Goal: Information Seeking & Learning: Learn about a topic

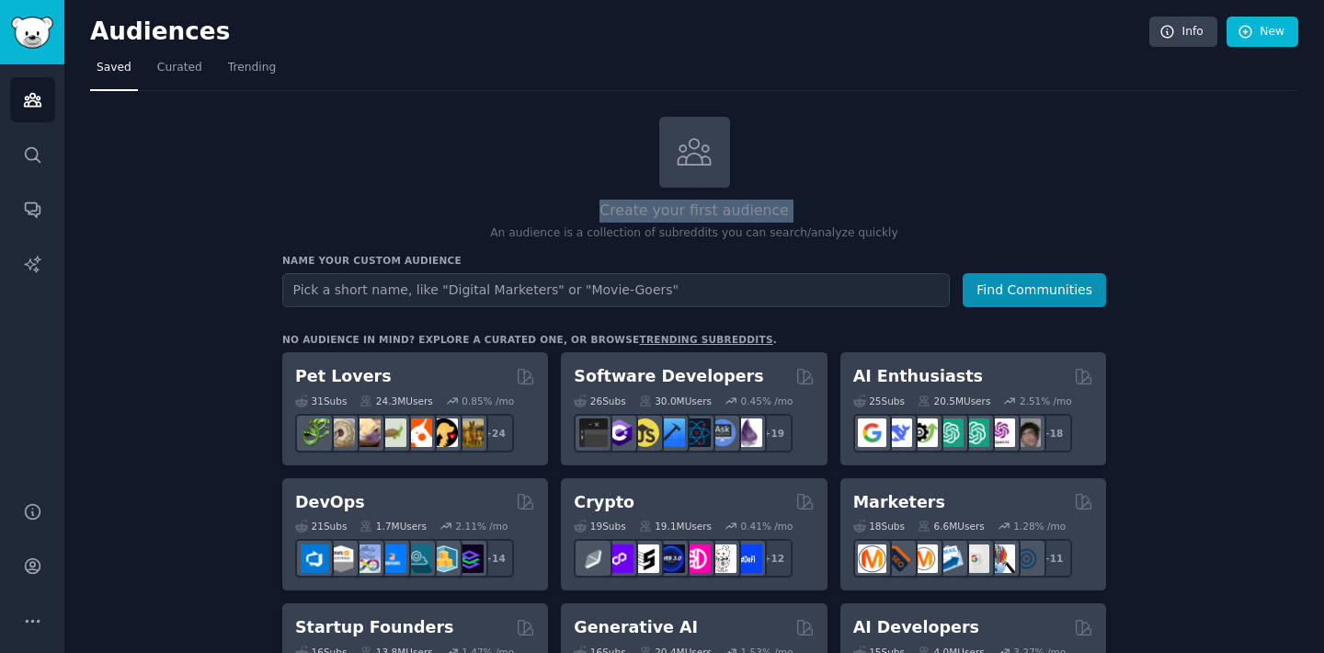
drag, startPoint x: 603, startPoint y: 204, endPoint x: 860, endPoint y: 220, distance: 257.0
click at [864, 221] on div "Create your first audience An audience is a collection of subreddits you can se…" at bounding box center [694, 179] width 824 height 125
click at [746, 237] on p "An audience is a collection of subreddits you can search/analyze quickly" at bounding box center [694, 233] width 824 height 17
click at [1183, 32] on link "Info" at bounding box center [1183, 32] width 68 height 31
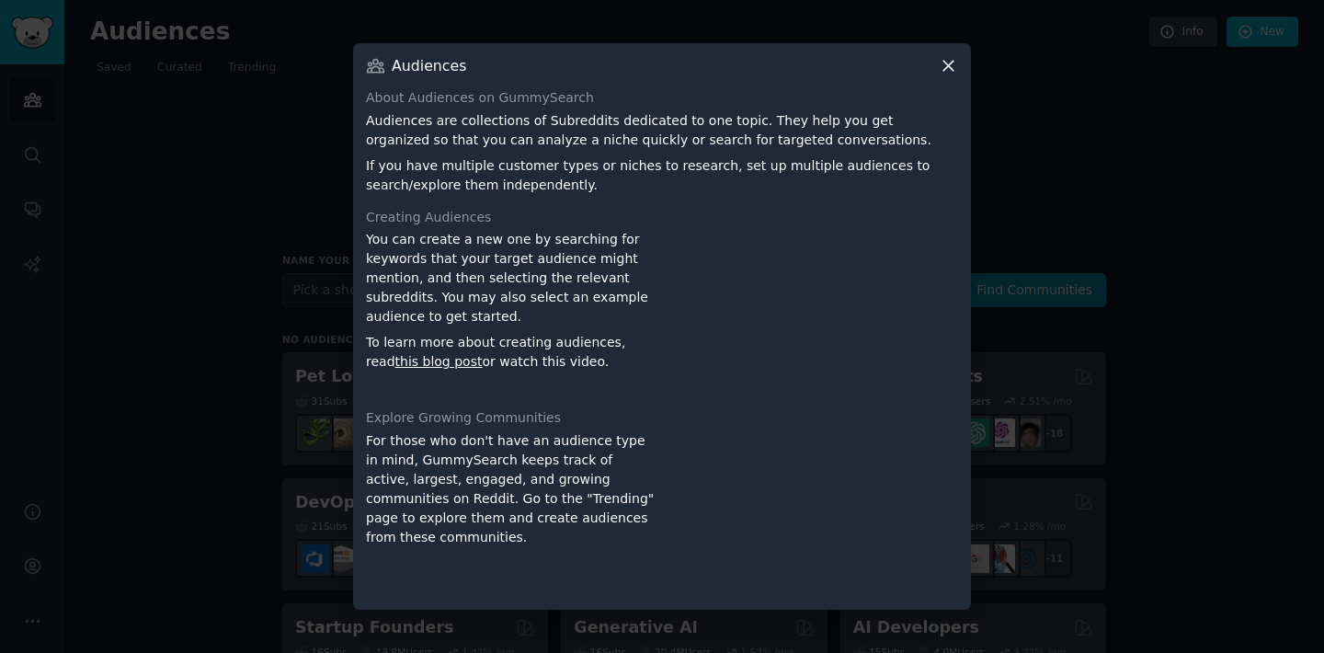
click at [952, 68] on icon at bounding box center [948, 65] width 19 height 19
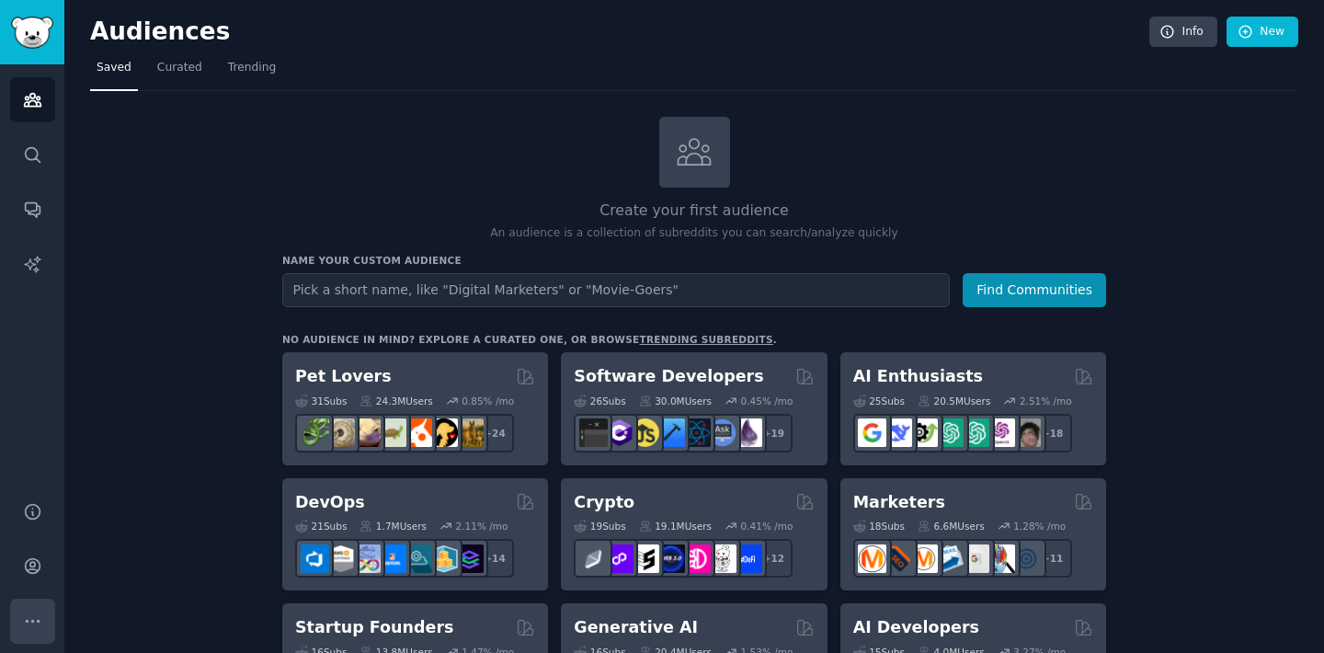
click at [34, 618] on icon "Sidebar" at bounding box center [32, 620] width 19 height 19
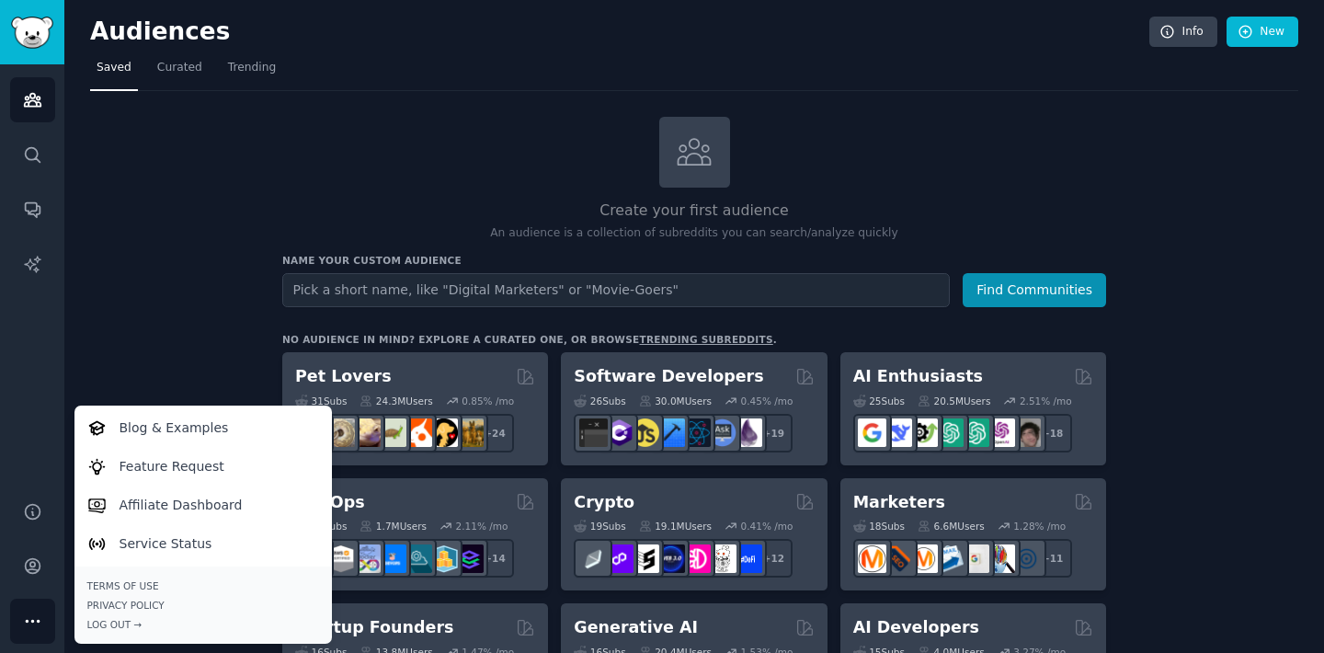
click at [34, 619] on icon "Sidebar" at bounding box center [32, 620] width 19 height 19
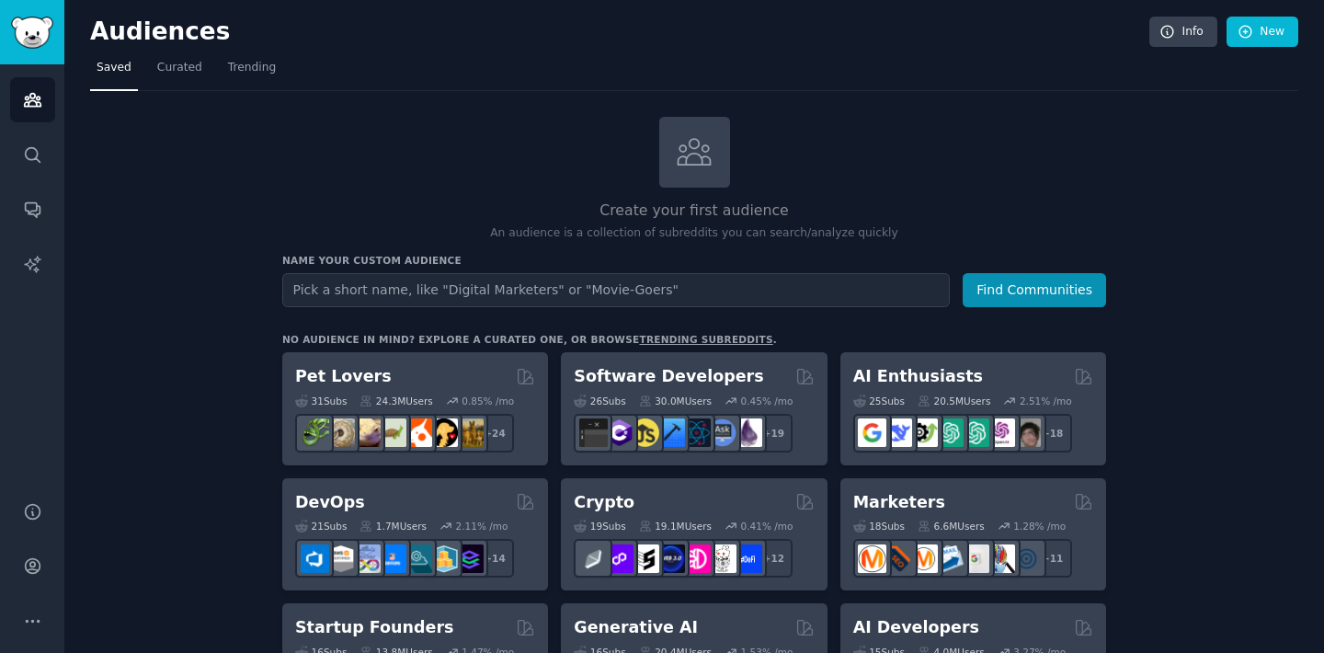
click at [31, 33] on img "Sidebar" at bounding box center [32, 33] width 42 height 32
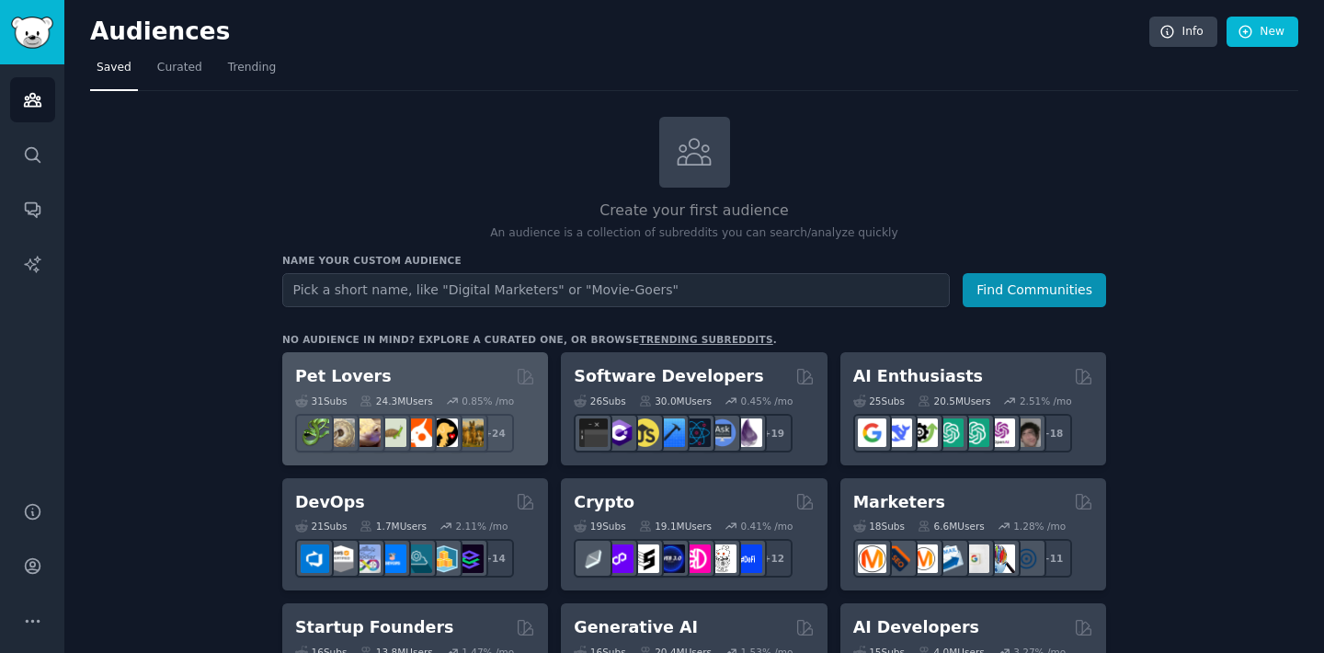
click at [337, 376] on h2 "Pet Lovers" at bounding box center [343, 376] width 97 height 23
click at [356, 367] on h2 "Pet Lovers" at bounding box center [343, 376] width 97 height 23
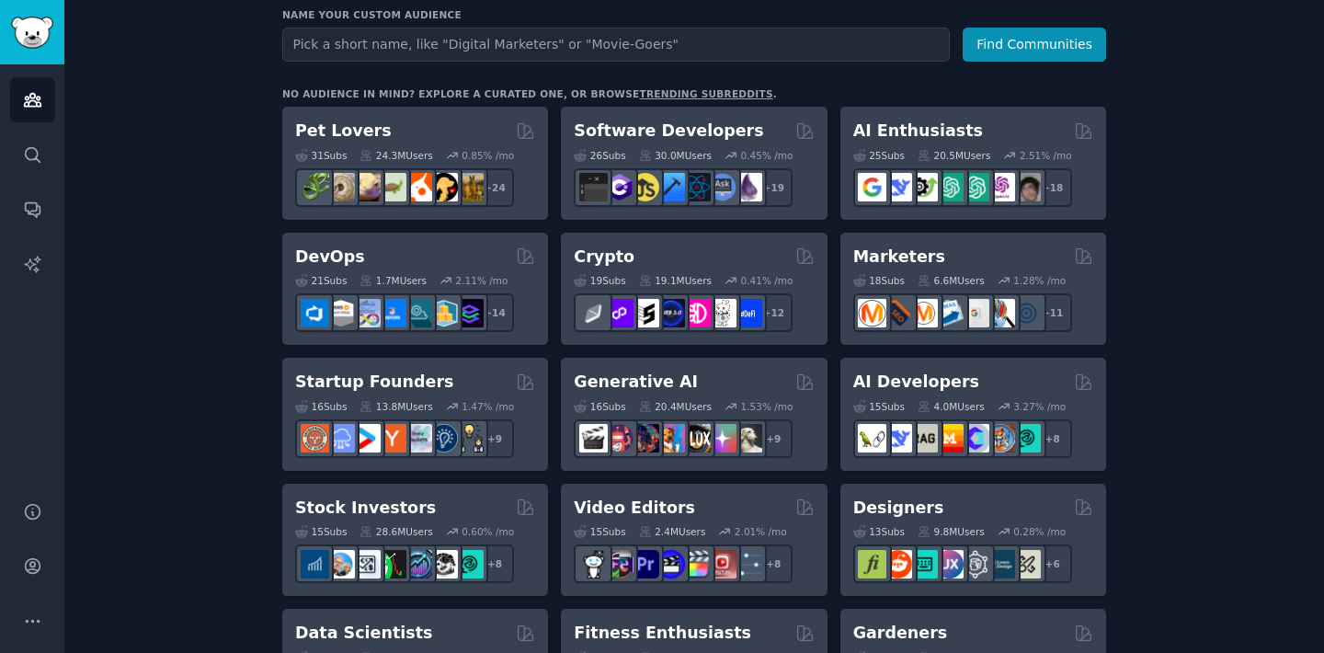
scroll to position [251, 0]
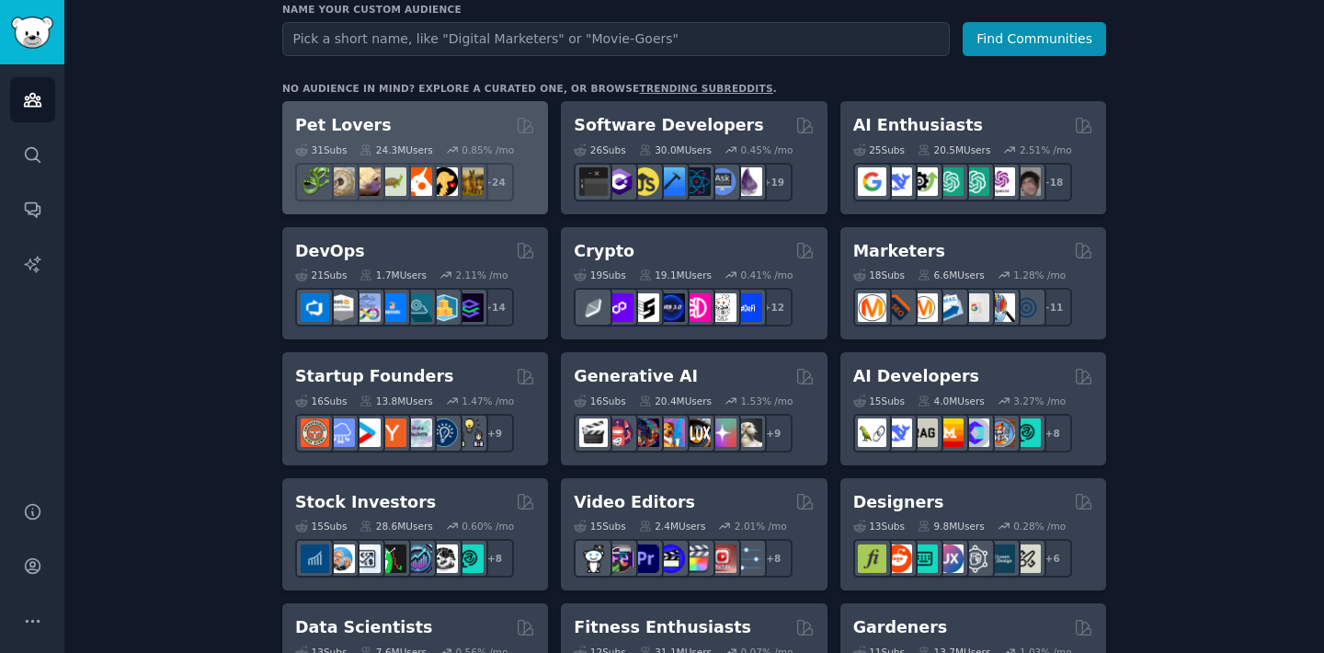
click at [312, 123] on h2 "Pet Lovers" at bounding box center [343, 125] width 97 height 23
click at [485, 131] on div "Pet Lovers" at bounding box center [415, 125] width 240 height 23
click at [523, 128] on icon at bounding box center [526, 125] width 15 height 15
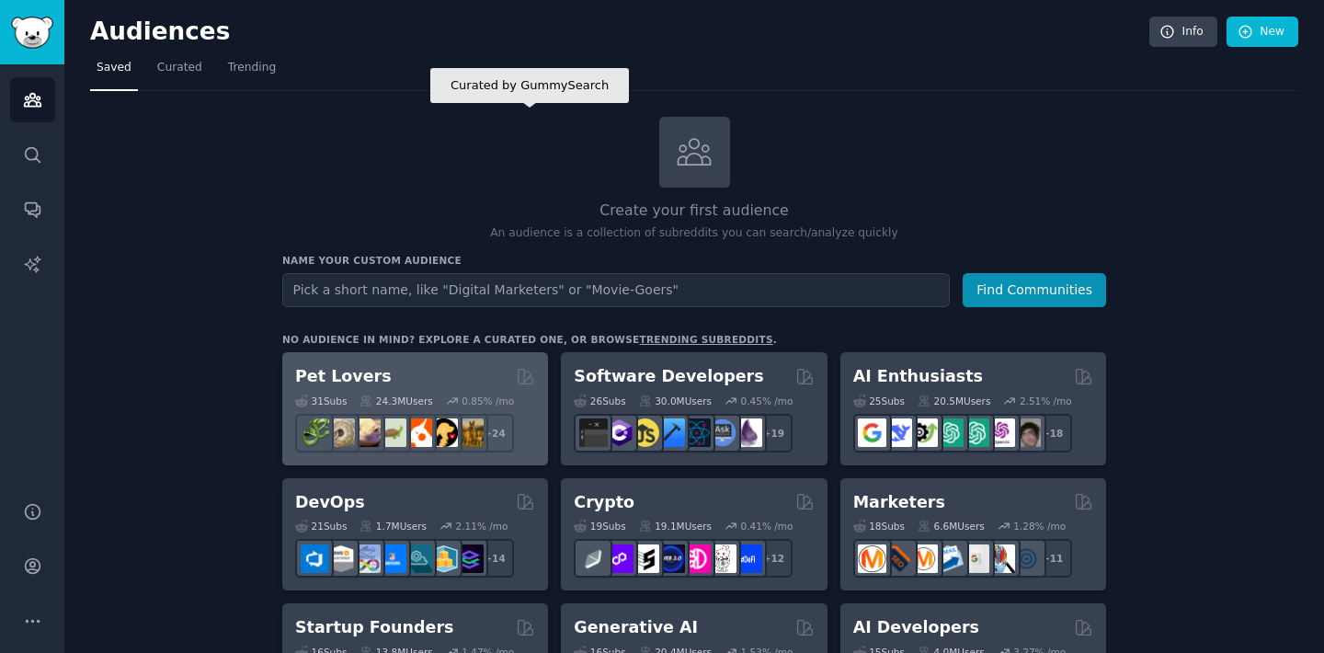
scroll to position [0, 0]
click at [352, 352] on div "Pet Lovers Curated by GummySearch 31 Sub s 24.3M Users 0.85 % /mo r/DogBreeds10…" at bounding box center [415, 408] width 266 height 113
click at [352, 369] on h2 "Pet Lovers" at bounding box center [343, 376] width 97 height 23
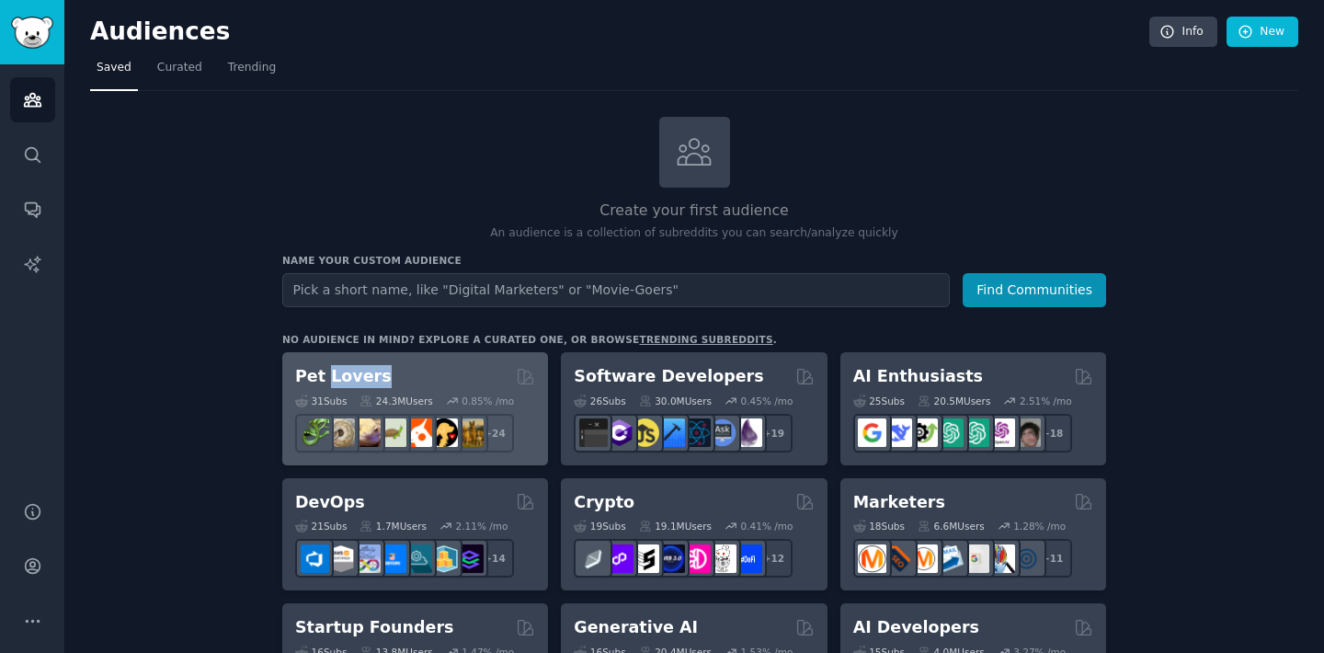
click at [352, 369] on h2 "Pet Lovers" at bounding box center [343, 376] width 97 height 23
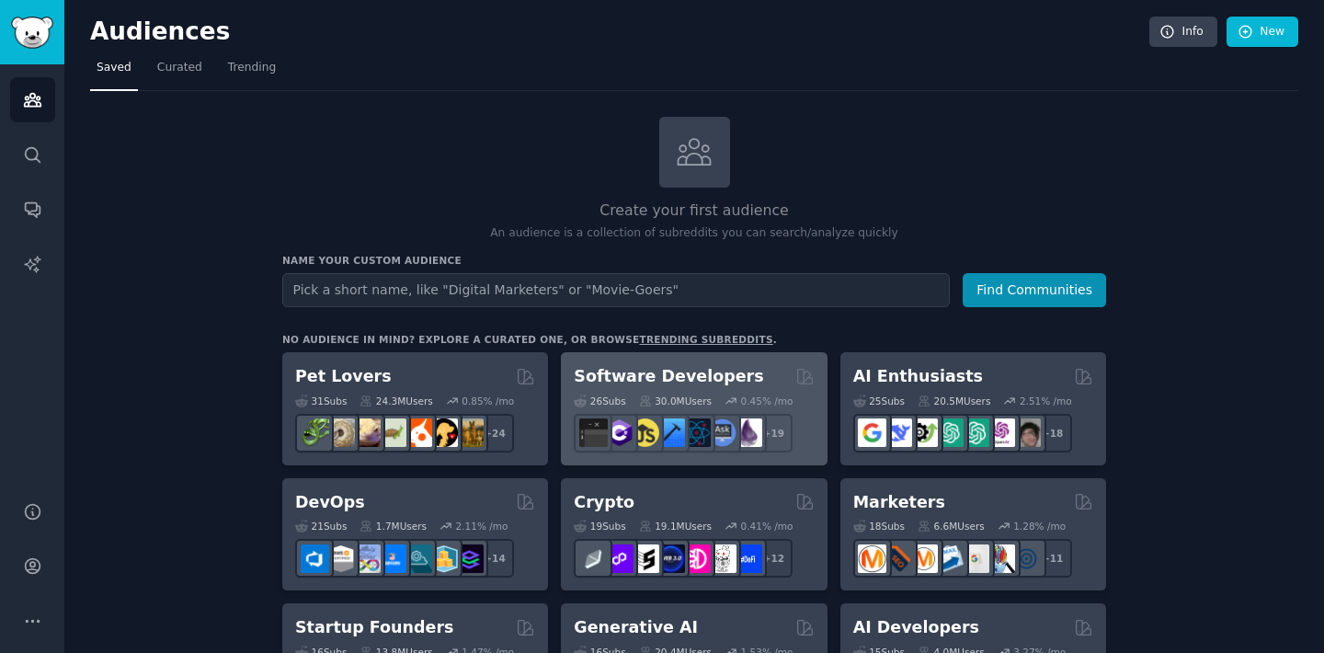
click at [649, 368] on h2 "Software Developers" at bounding box center [668, 376] width 189 height 23
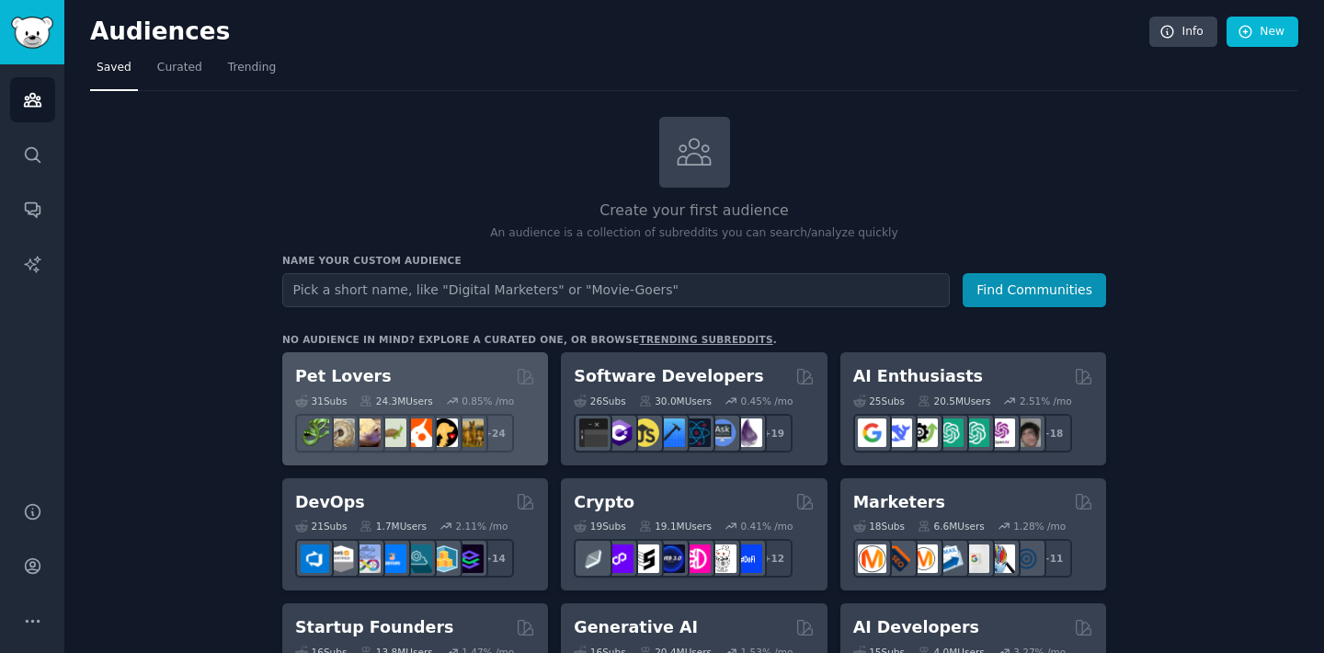
click at [447, 371] on div "Pet Lovers Curated by GummySearch" at bounding box center [415, 376] width 240 height 23
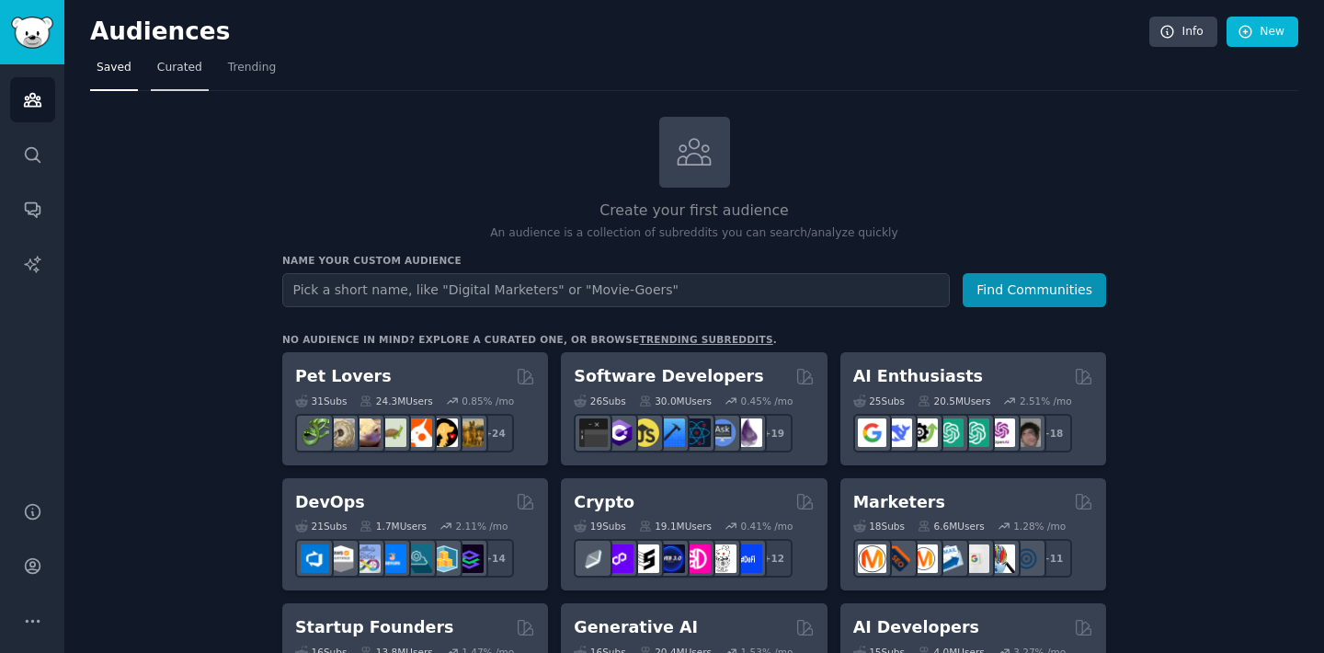
click at [157, 72] on span "Curated" at bounding box center [179, 68] width 45 height 17
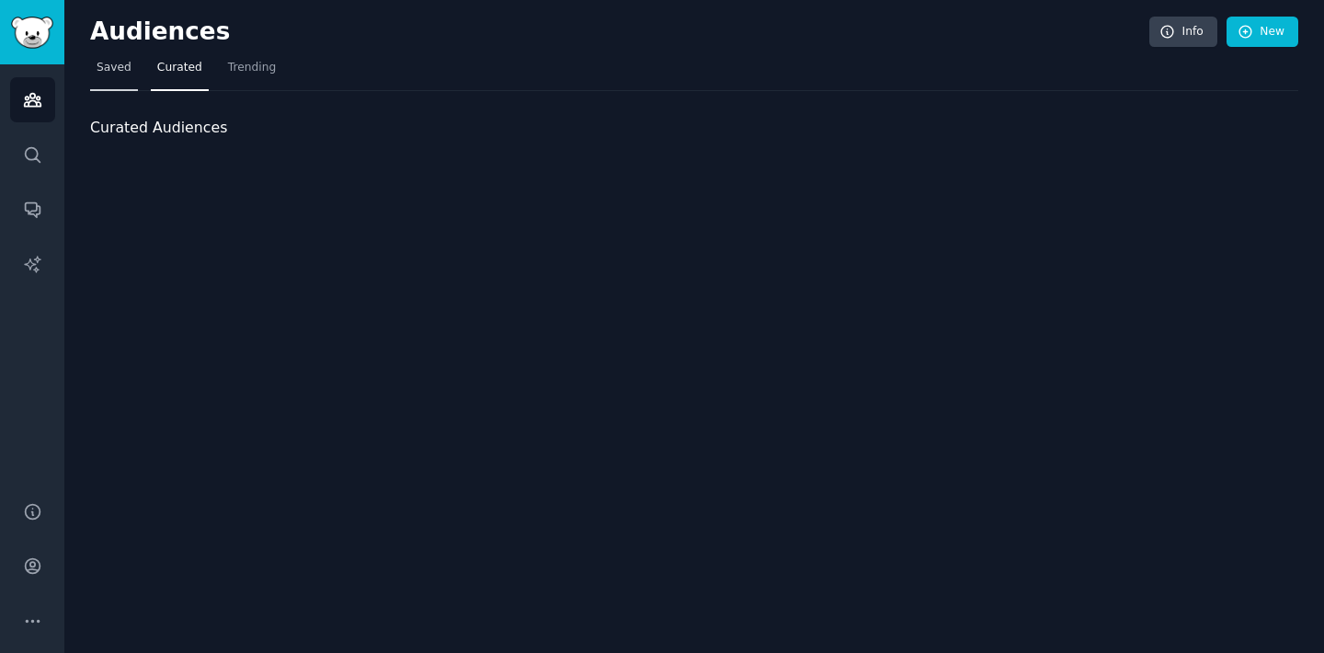
click at [103, 63] on span "Saved" at bounding box center [114, 68] width 35 height 17
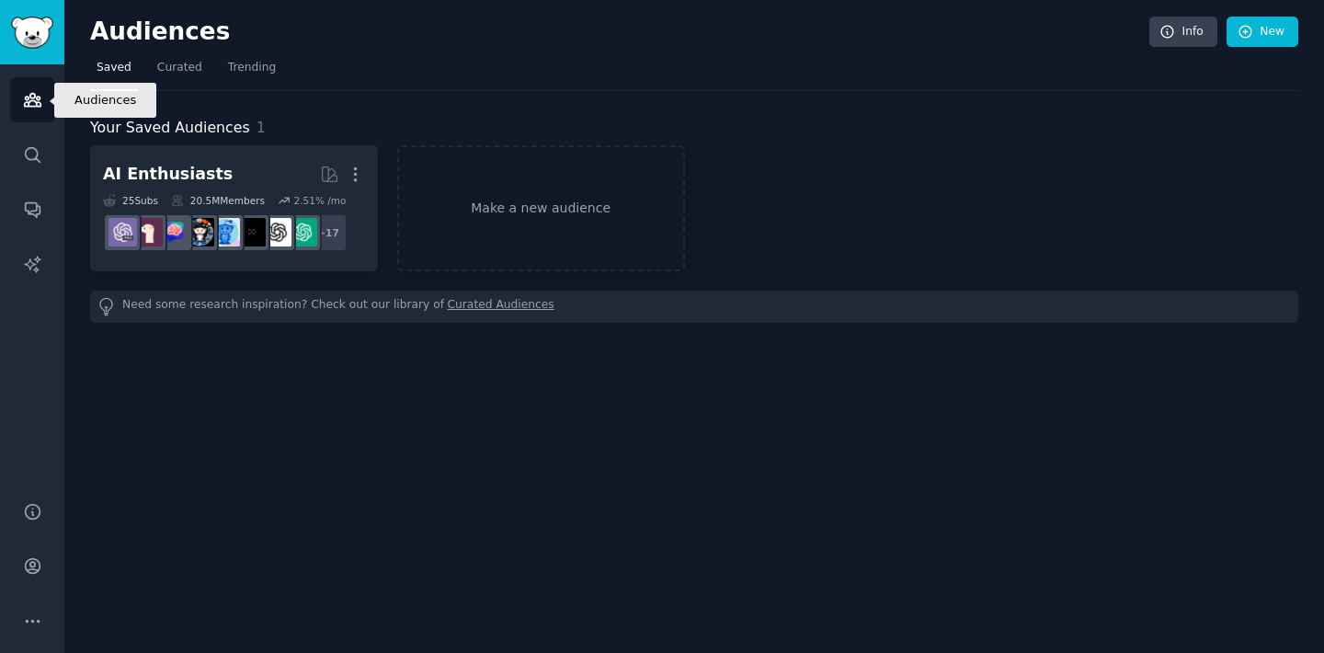
click at [32, 100] on icon "Sidebar" at bounding box center [32, 100] width 17 height 13
click at [169, 65] on span "Curated" at bounding box center [179, 68] width 45 height 17
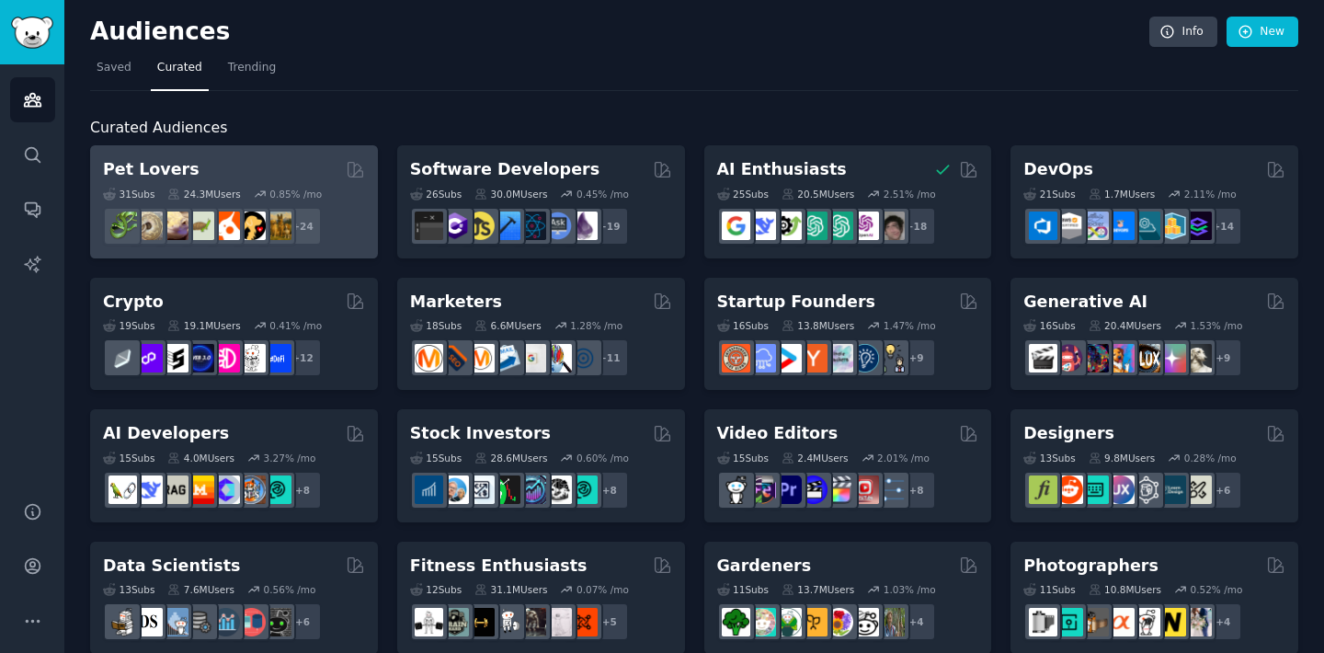
click at [158, 171] on h2 "Pet Lovers" at bounding box center [151, 169] width 97 height 23
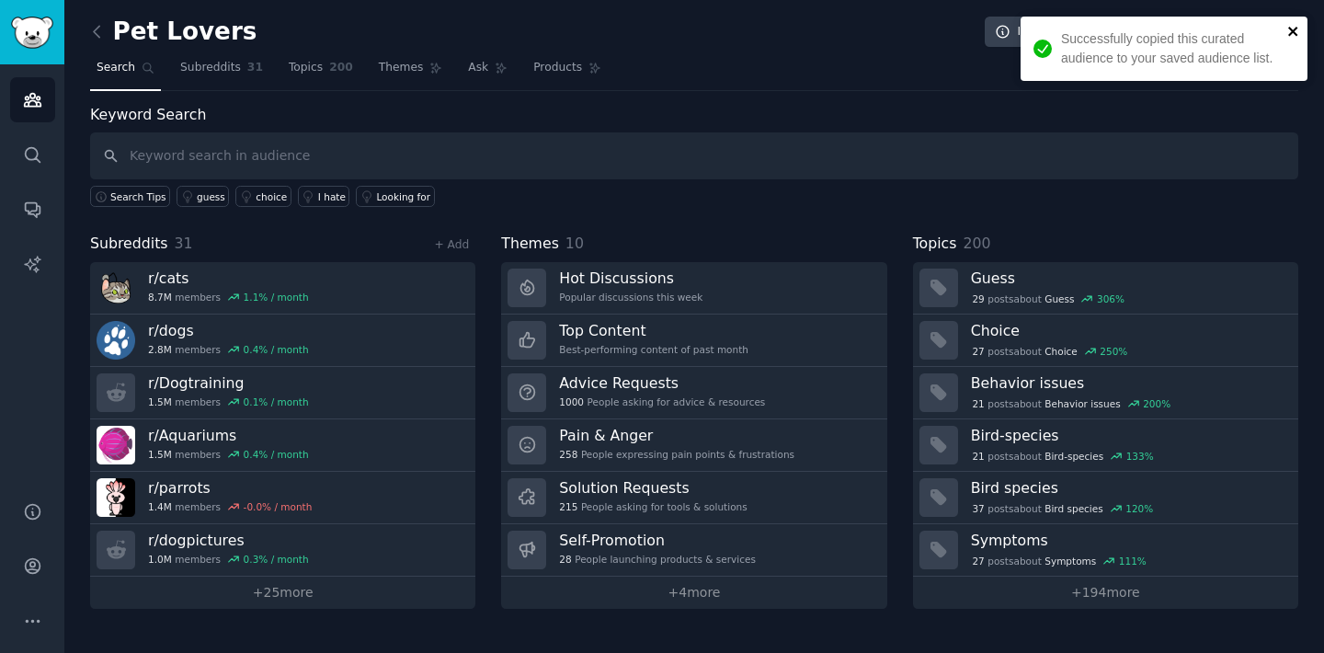
click at [1295, 31] on icon "close" at bounding box center [1293, 31] width 13 height 15
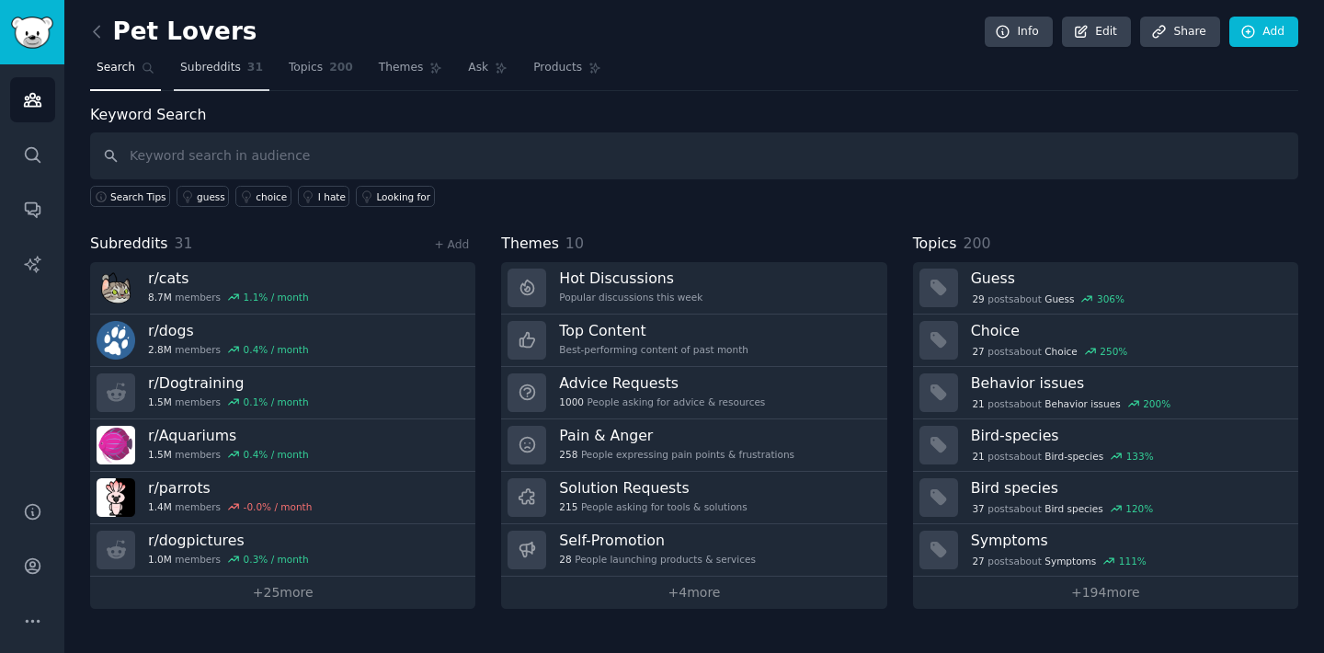
click at [228, 67] on span "Subreddits" at bounding box center [210, 68] width 61 height 17
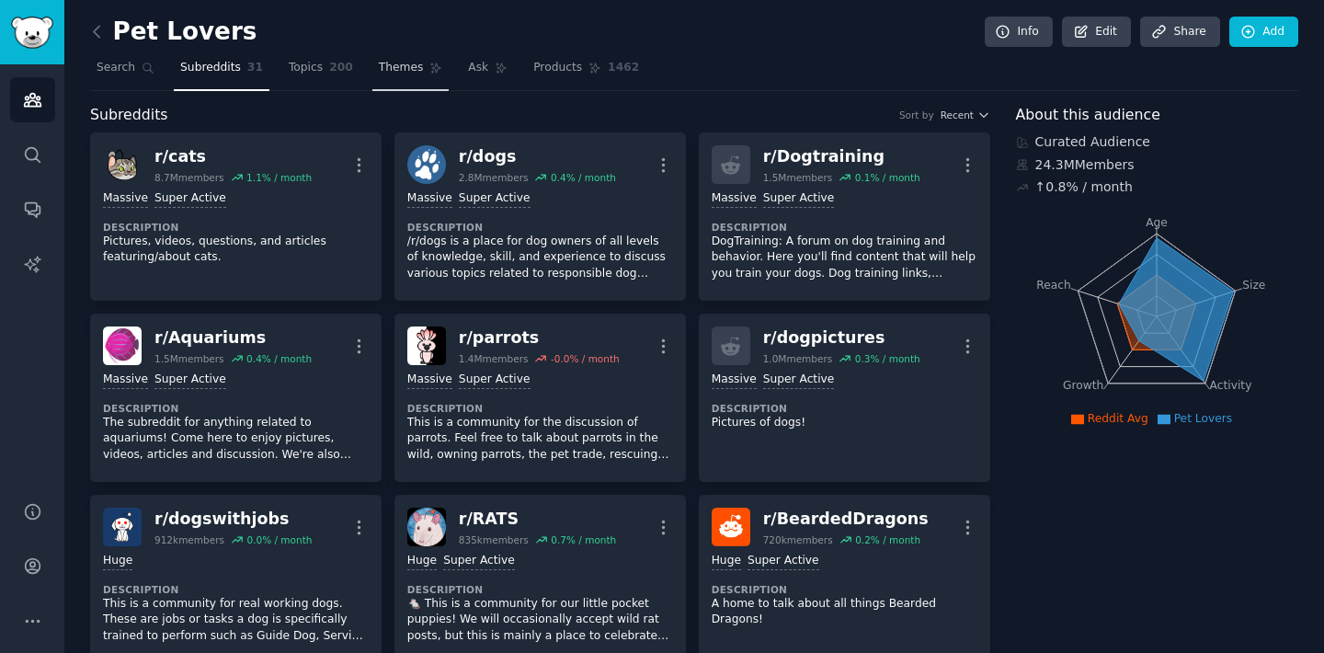
click at [403, 74] on span "Themes" at bounding box center [401, 68] width 45 height 17
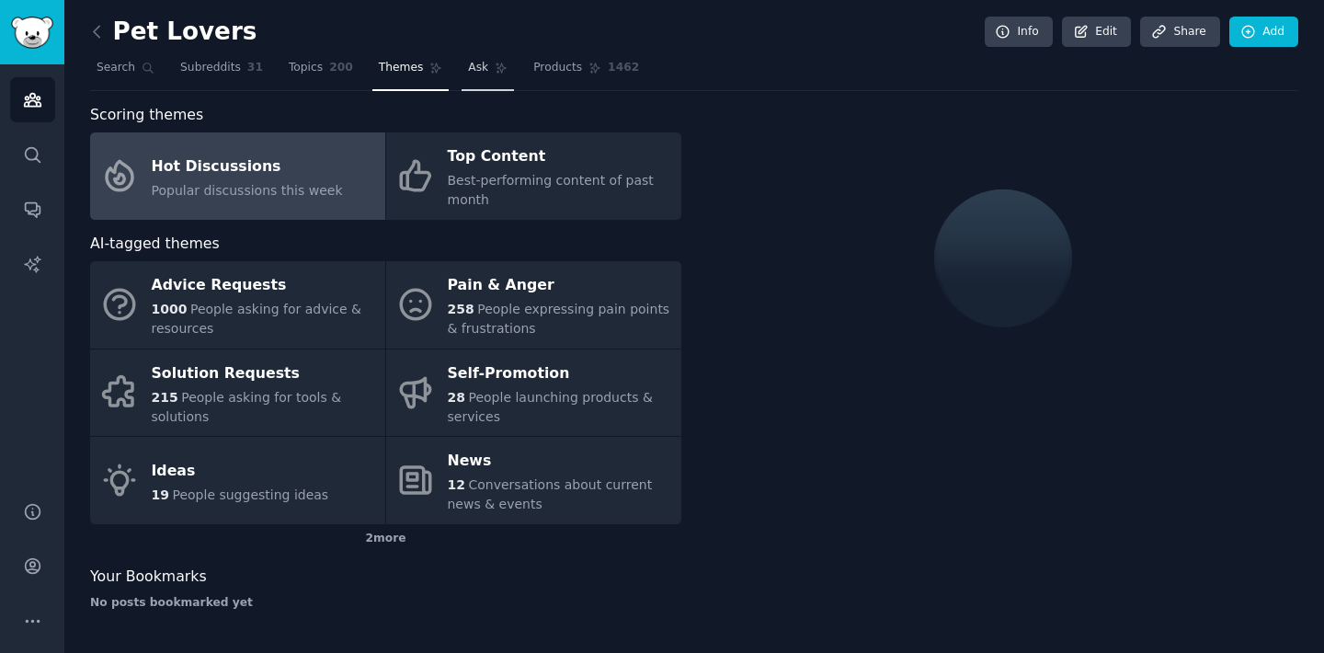
click at [479, 67] on span "Ask" at bounding box center [478, 68] width 20 height 17
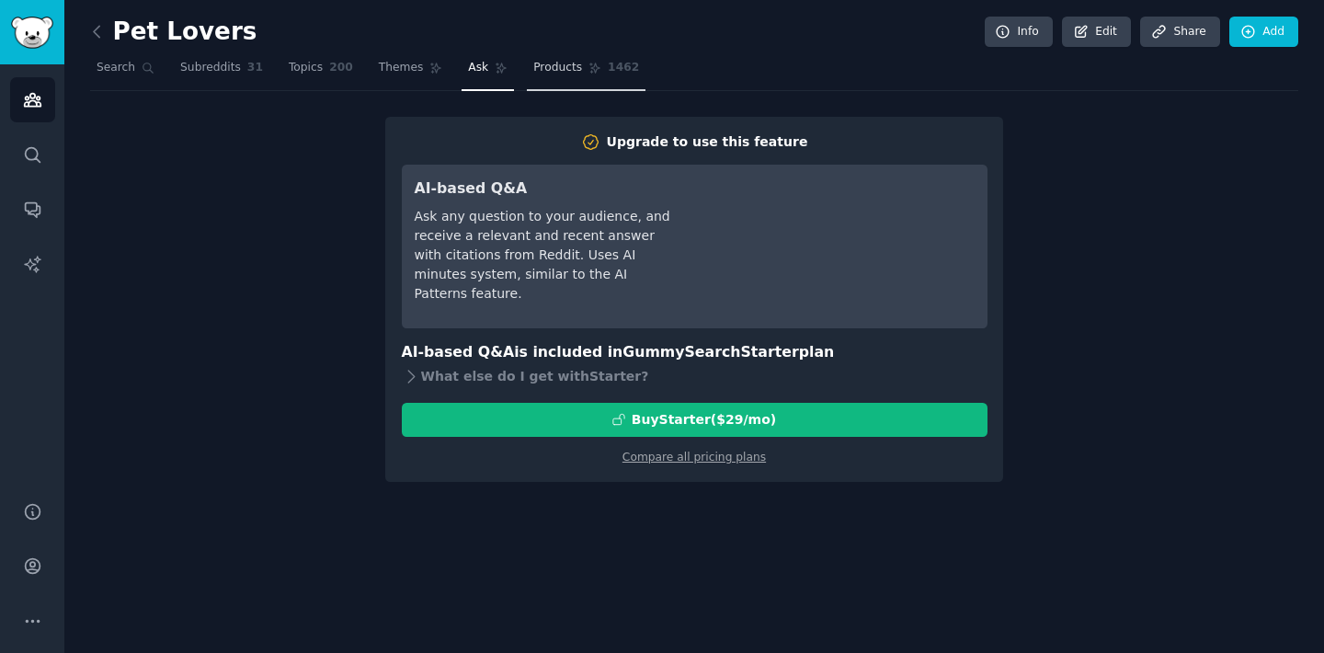
click at [535, 74] on span "Products" at bounding box center [557, 68] width 49 height 17
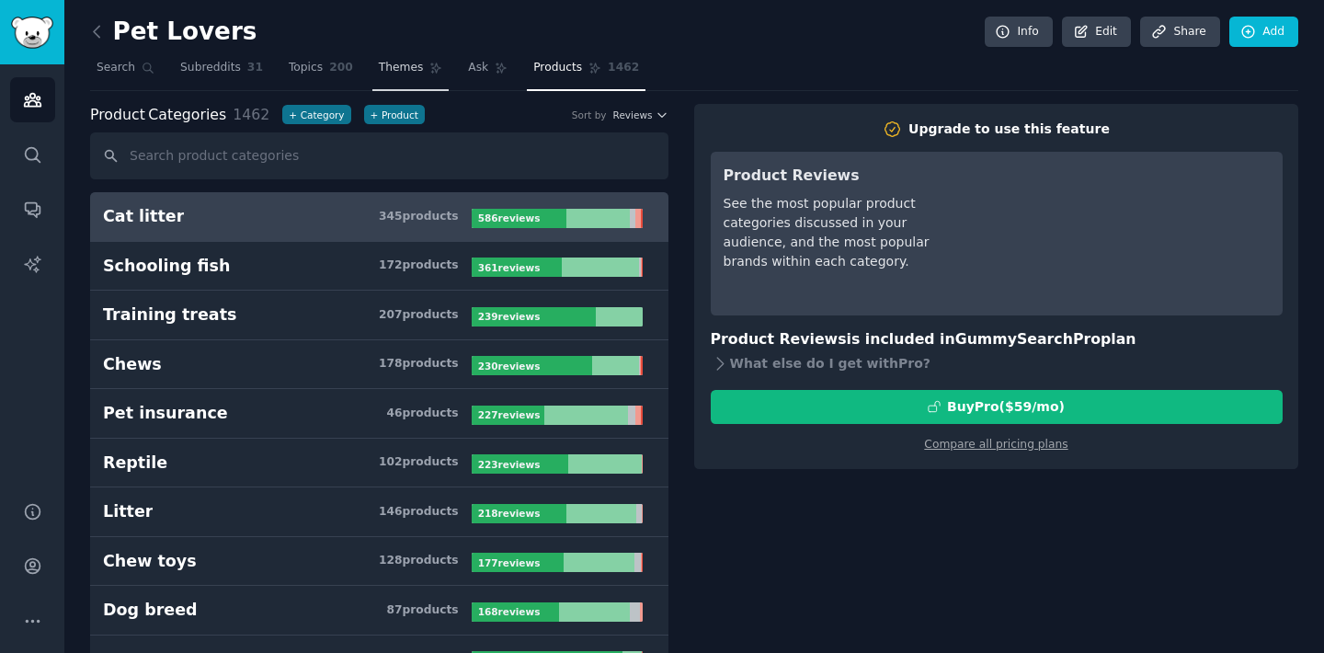
click at [400, 70] on span "Themes" at bounding box center [401, 68] width 45 height 17
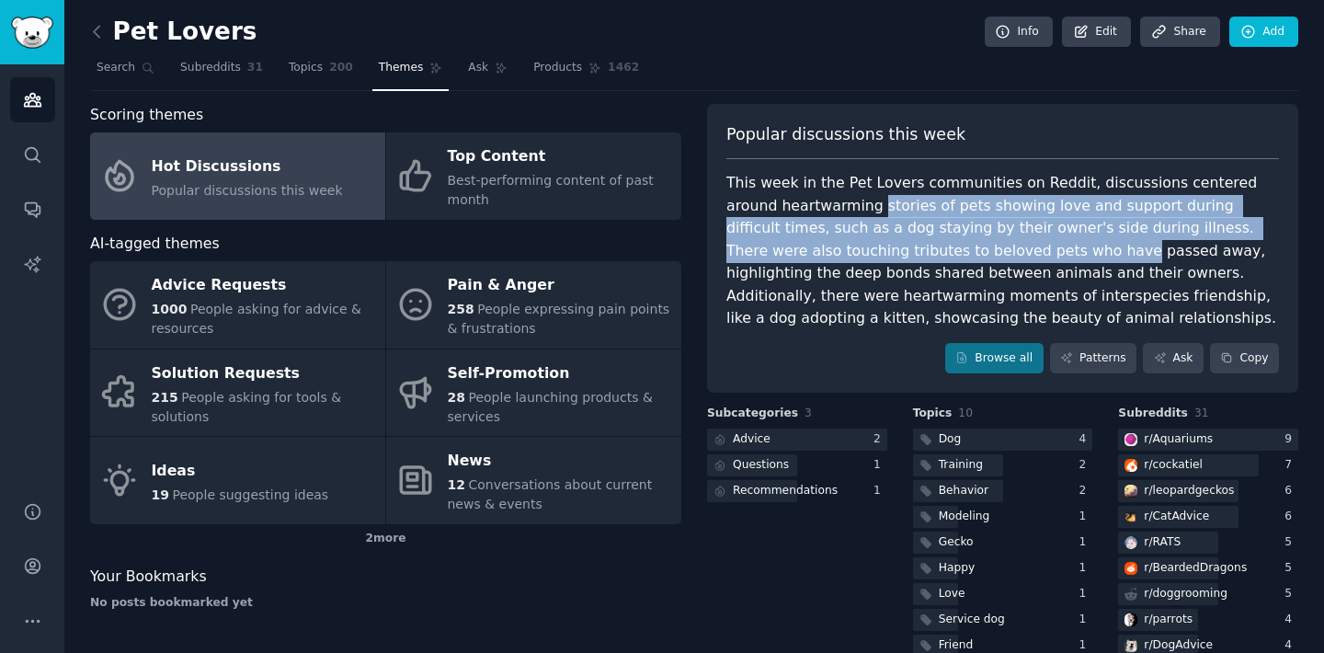
drag, startPoint x: 818, startPoint y: 211, endPoint x: 946, endPoint y: 244, distance: 131.8
click at [946, 244] on div "This week in the Pet Lovers communities on Reddit, discussions centered around …" at bounding box center [1002, 251] width 553 height 158
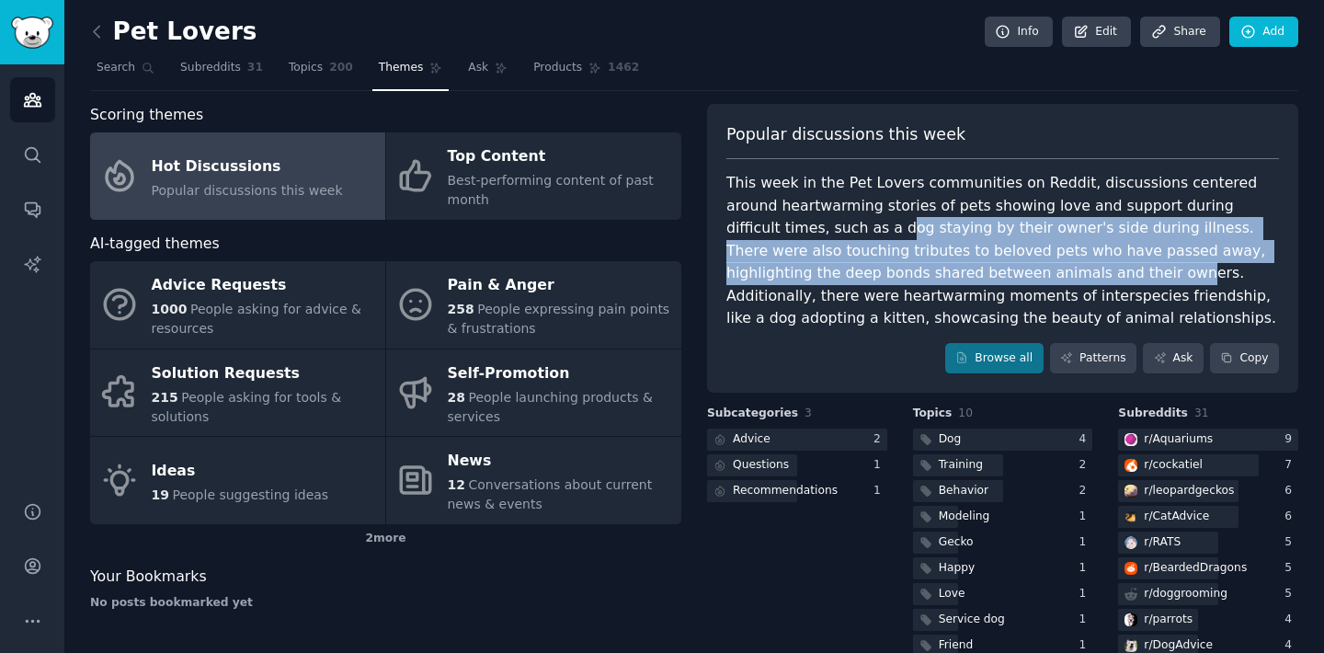
drag, startPoint x: 761, startPoint y: 229, endPoint x: 928, endPoint y: 264, distance: 170.0
click at [929, 265] on div "This week in the Pet Lovers communities on Reddit, discussions centered around …" at bounding box center [1002, 251] width 553 height 158
click at [928, 264] on div "This week in the Pet Lovers communities on Reddit, discussions centered around …" at bounding box center [1002, 251] width 553 height 158
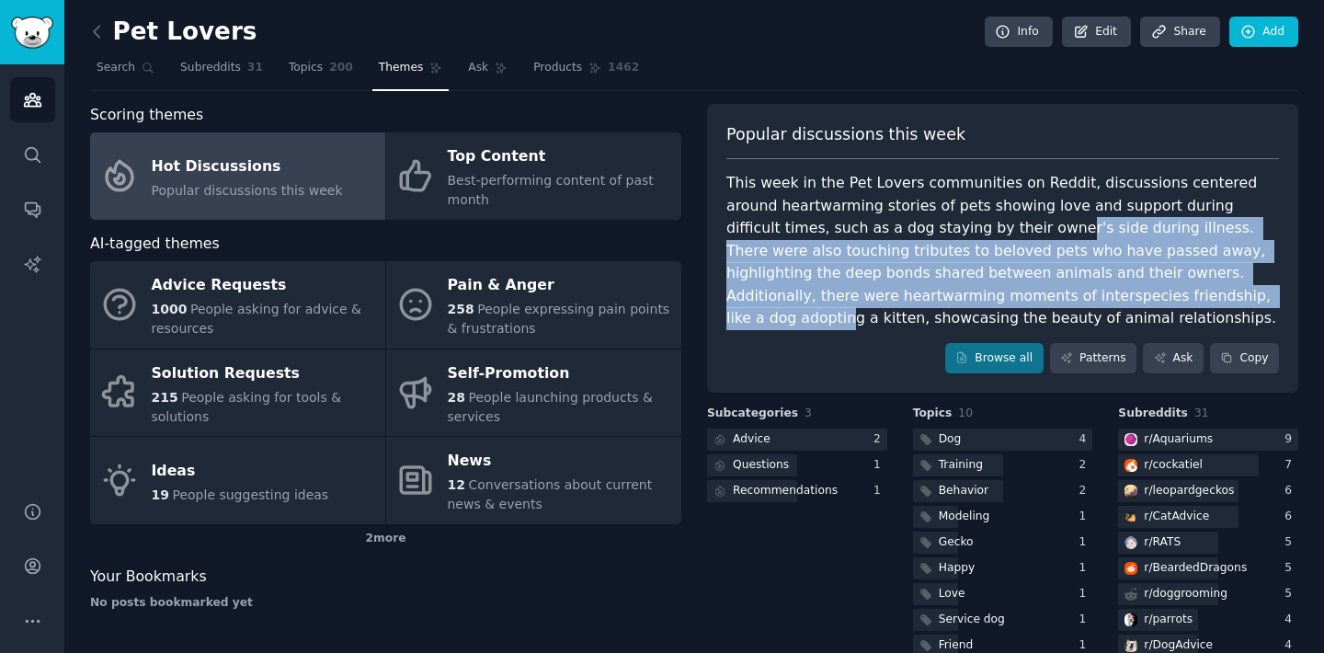
drag, startPoint x: 925, startPoint y: 223, endPoint x: 1017, endPoint y: 285, distance: 111.2
click at [1019, 285] on div "This week in the Pet Lovers communities on Reddit, discussions centered around …" at bounding box center [1002, 251] width 553 height 158
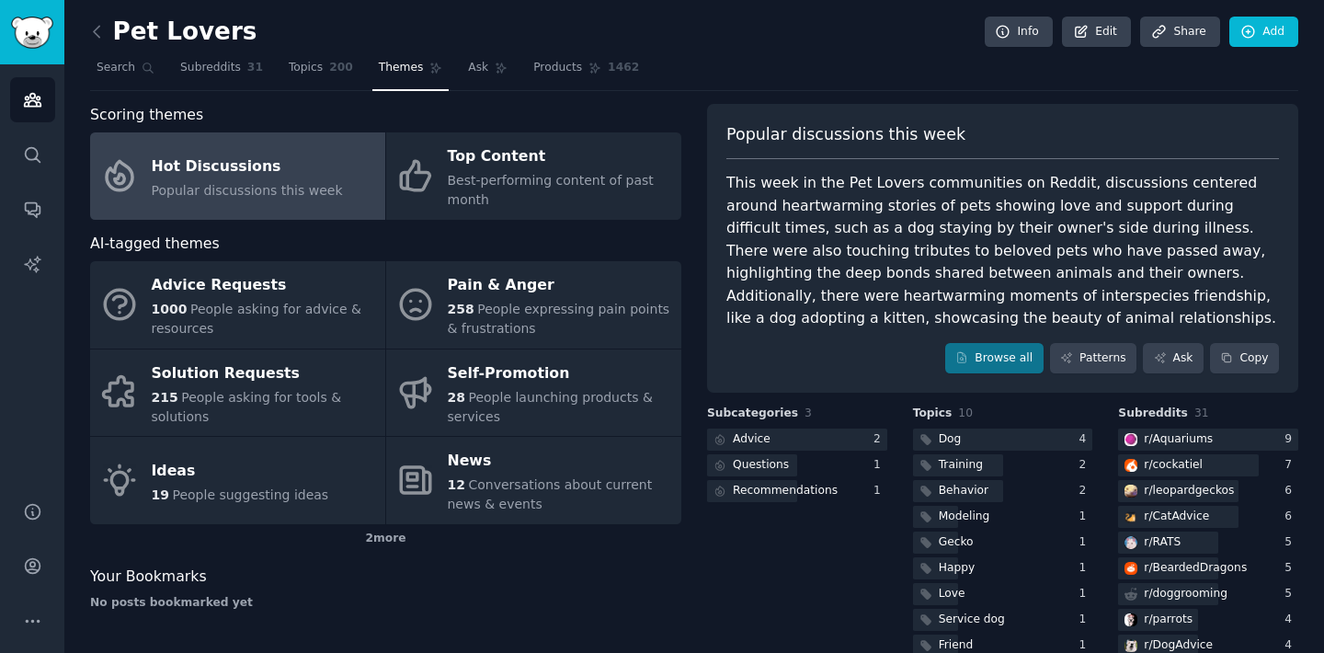
click at [838, 272] on div "This week in the Pet Lovers communities on Reddit, discussions centered around …" at bounding box center [1002, 251] width 553 height 158
click at [102, 64] on span "Search" at bounding box center [116, 68] width 39 height 17
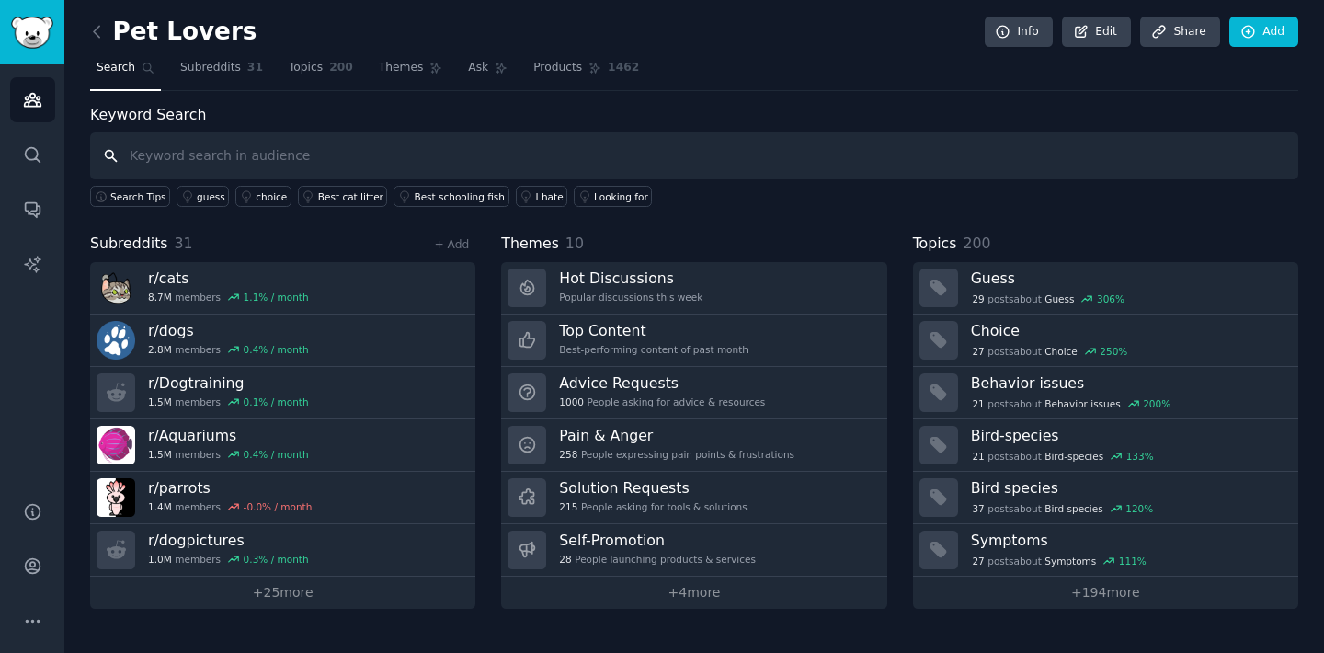
click at [205, 144] on input "text" at bounding box center [694, 155] width 1208 height 47
